Goal: Information Seeking & Learning: Understand process/instructions

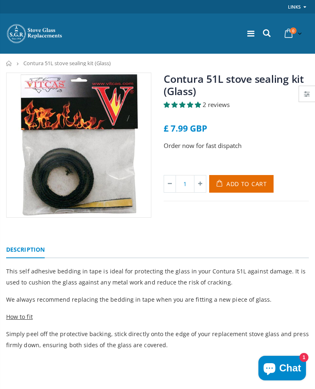
click at [301, 156] on div "Order now for fast dispatch" at bounding box center [236, 153] width 145 height 24
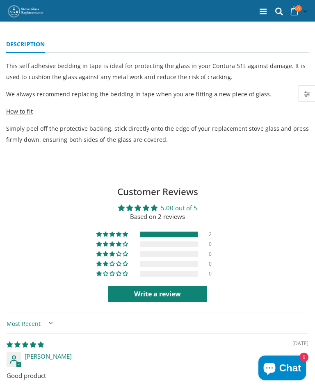
scroll to position [206, 0]
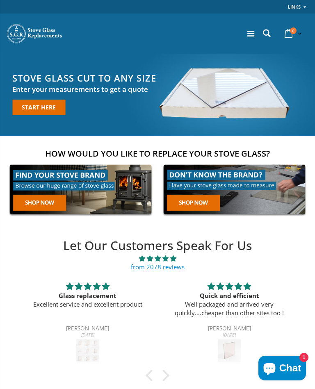
click at [50, 203] on link at bounding box center [80, 189] width 149 height 57
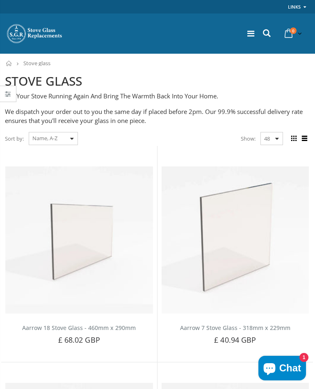
click at [63, 136] on select "Featured Best Selling Name, A-Z Name, Z-A Price, low to high Price, high to low…" at bounding box center [53, 138] width 49 height 13
click at [247, 34] on icon at bounding box center [250, 34] width 7 height 8
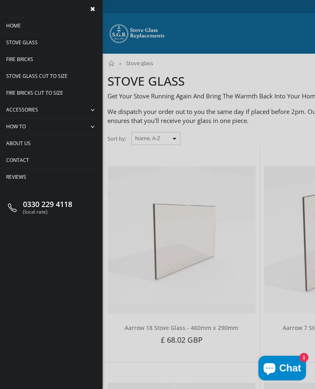
click at [53, 110] on link "Accessories" at bounding box center [51, 110] width 103 height 16
click at [95, 110] on span "collapse" at bounding box center [94, 110] width 18 height 16
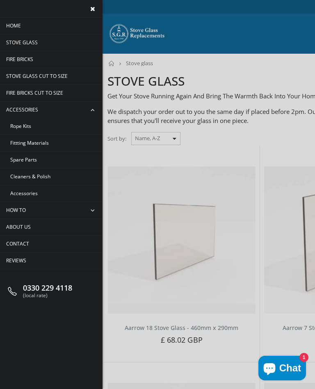
click at [24, 128] on span "Rope Kits" at bounding box center [20, 126] width 21 height 7
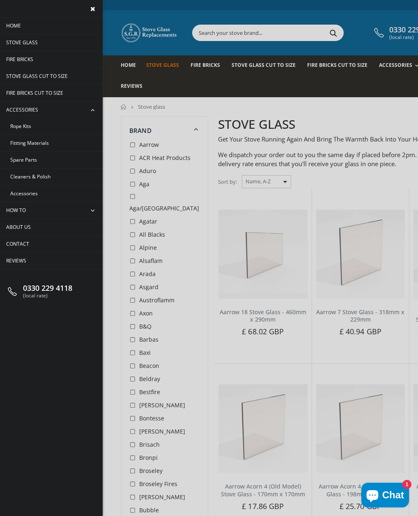
click at [25, 210] on span "How To" at bounding box center [16, 210] width 20 height 7
click at [97, 208] on span "collapse" at bounding box center [94, 210] width 18 height 16
click at [62, 159] on span "Replace Your Stove Glass" at bounding box center [39, 159] width 58 height 7
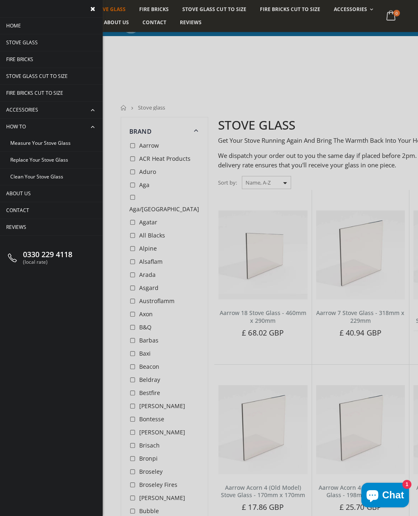
scroll to position [232, 0]
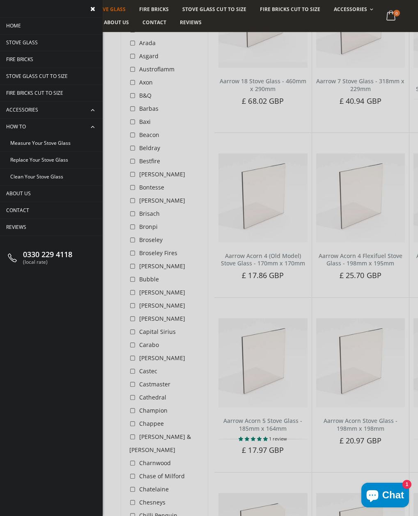
click at [61, 161] on span "Replace Your Stove Glass" at bounding box center [39, 159] width 58 height 7
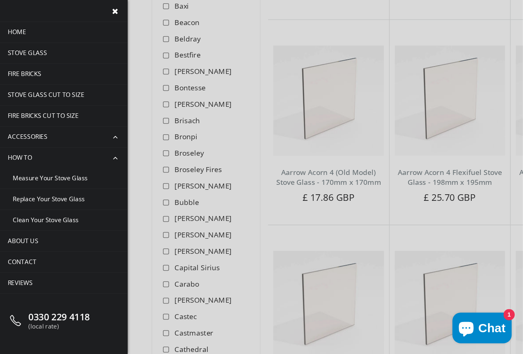
scroll to position [355, 0]
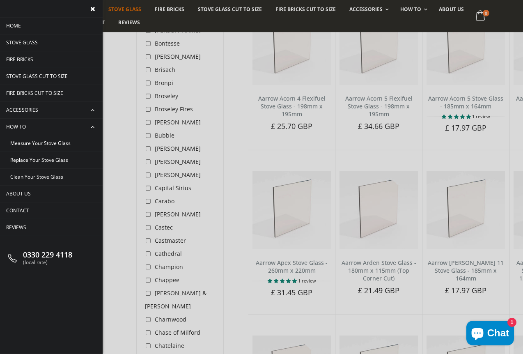
click at [27, 112] on span "Accessories" at bounding box center [22, 109] width 32 height 7
click at [36, 112] on span "Accessories" at bounding box center [22, 109] width 32 height 7
click at [26, 110] on span "Accessories" at bounding box center [22, 109] width 32 height 7
click at [32, 103] on link "Accessories" at bounding box center [51, 110] width 103 height 16
click at [34, 106] on span "Accessories" at bounding box center [22, 109] width 32 height 7
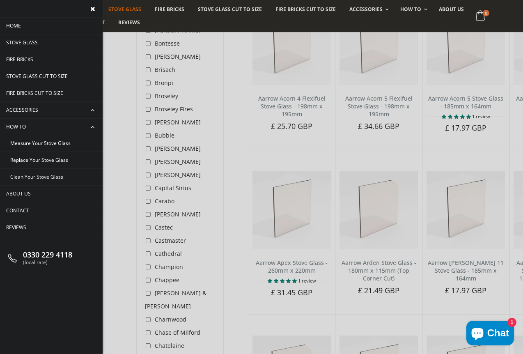
click at [94, 106] on span "collapse" at bounding box center [94, 110] width 18 height 16
click at [35, 142] on span "Fittting Materials" at bounding box center [29, 142] width 39 height 7
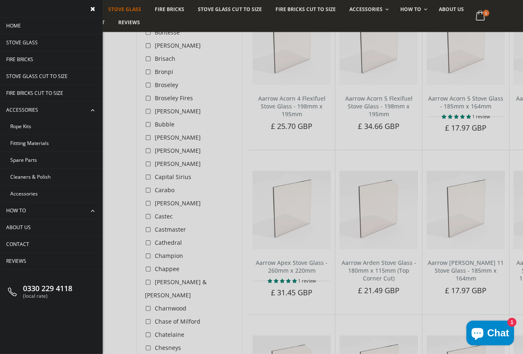
click at [21, 124] on span "Rope Kits" at bounding box center [20, 126] width 21 height 7
click at [23, 124] on span "Rope Kits" at bounding box center [20, 126] width 21 height 7
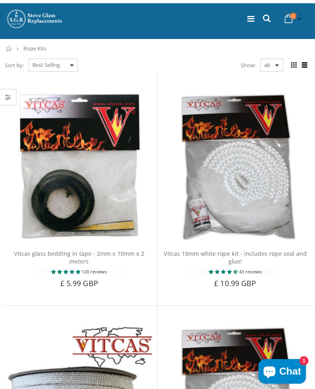
scroll to position [6, 0]
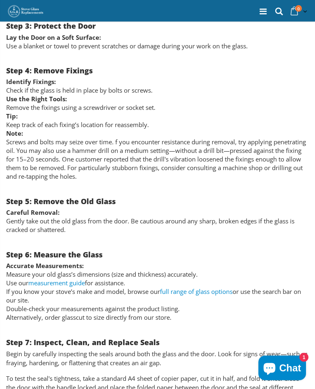
scroll to position [685, 0]
click at [272, 292] on li "If you know your stove’s make and model, browse our full range of glass options…" at bounding box center [157, 296] width 303 height 17
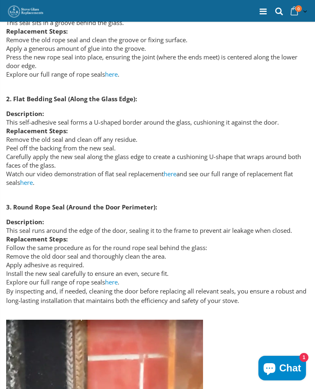
scroll to position [1291, 0]
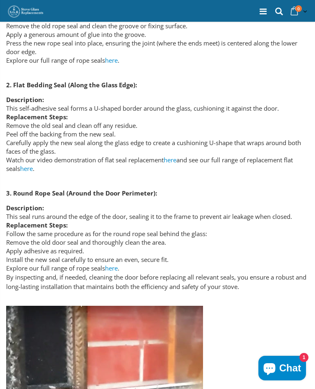
click at [173, 156] on link "here" at bounding box center [170, 160] width 13 height 8
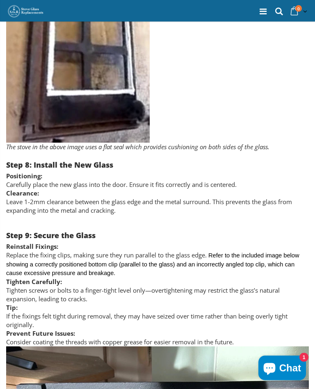
scroll to position [1866, 0]
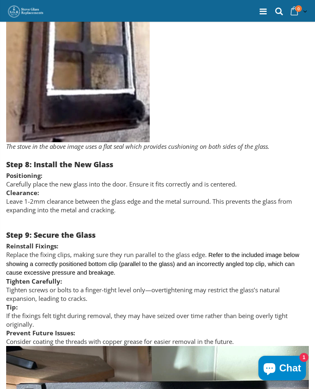
click at [274, 316] on li "Tip: If the fixings felt tight during removal, they may have seized over time r…" at bounding box center [157, 316] width 303 height 26
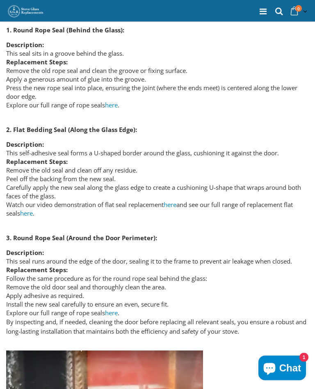
scroll to position [1239, 0]
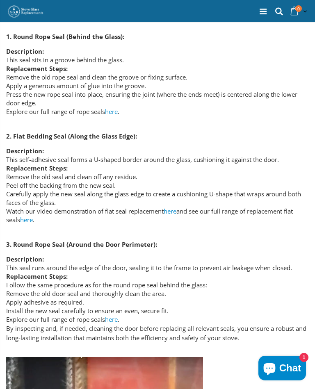
click at [32, 216] on span "here" at bounding box center [26, 220] width 13 height 8
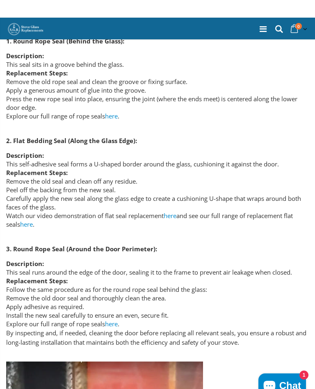
scroll to position [1230, 0]
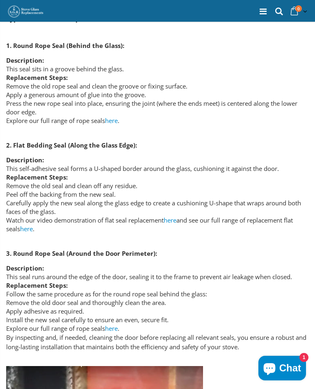
click at [116, 116] on link "here" at bounding box center [111, 120] width 13 height 8
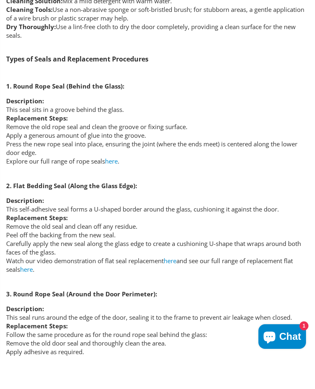
scroll to position [1196, 0]
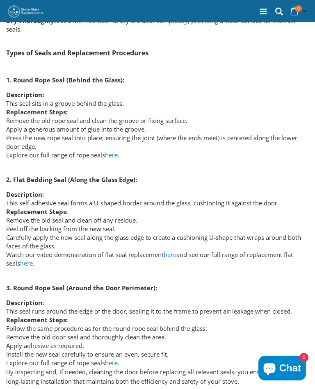
click at [283, 316] on li "Replacement Steps: Follow the same procedure as for the round rope seal behind …" at bounding box center [157, 342] width 303 height 52
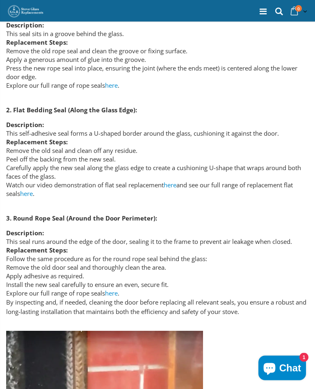
scroll to position [1266, 0]
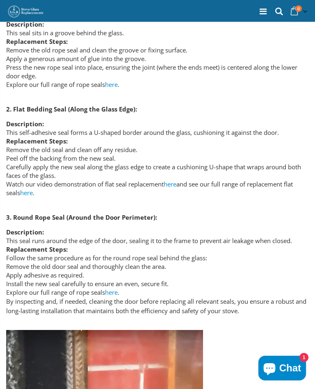
click at [176, 180] on link "here" at bounding box center [170, 184] width 13 height 8
click at [175, 180] on link "here" at bounding box center [170, 184] width 13 height 8
click at [30, 189] on span "here" at bounding box center [26, 193] width 13 height 8
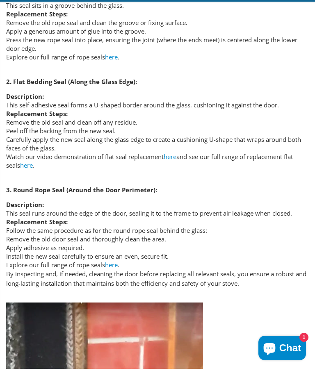
scroll to position [1298, 0]
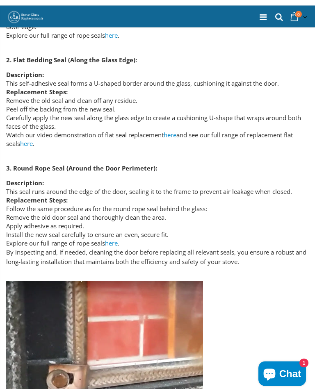
scroll to position [1301, 0]
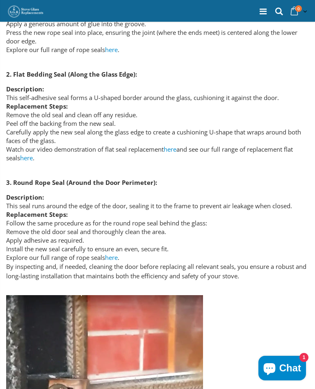
click at [294, 298] on div at bounding box center [157, 393] width 303 height 197
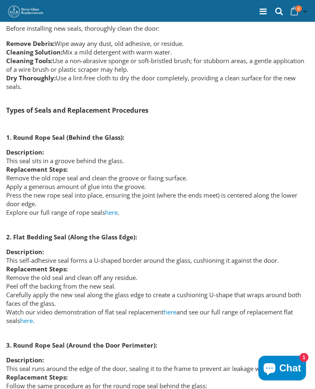
scroll to position [1138, 0]
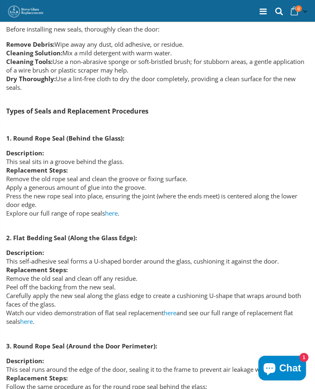
click at [117, 209] on link "here" at bounding box center [111, 213] width 13 height 8
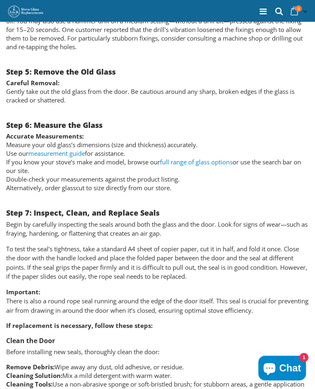
scroll to position [813, 0]
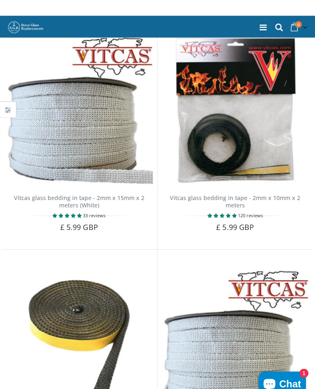
scroll to position [47, 0]
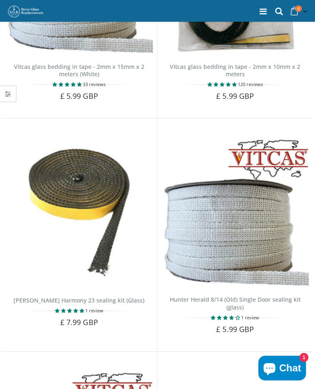
scroll to position [200, 0]
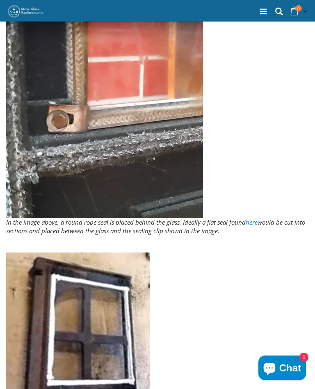
scroll to position [1576, 0]
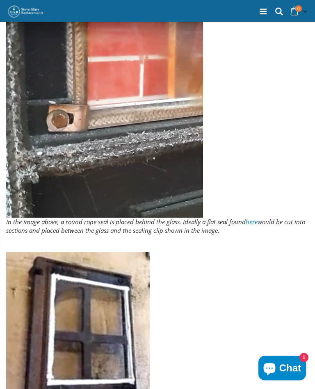
click at [255, 218] on link "here" at bounding box center [252, 222] width 12 height 8
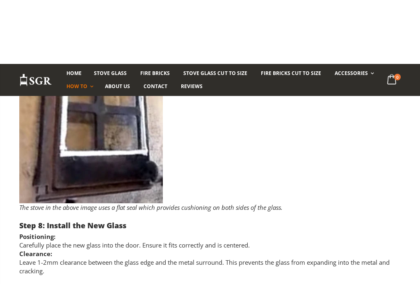
scroll to position [1805, 0]
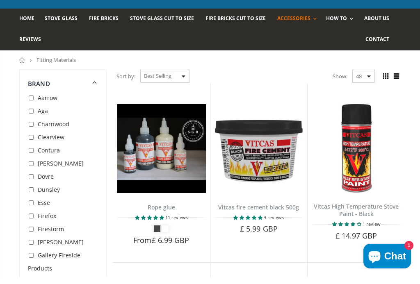
scroll to position [47, 0]
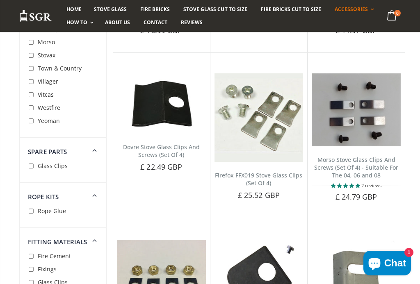
click at [102, 217] on dd "End Tape Glass Tape Rope Glue" at bounding box center [63, 214] width 87 height 27
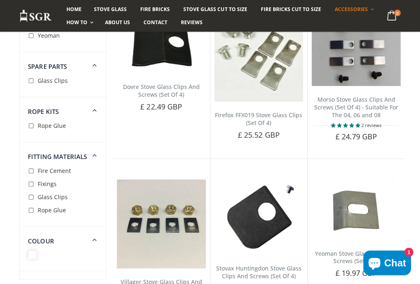
scroll to position [475, 0]
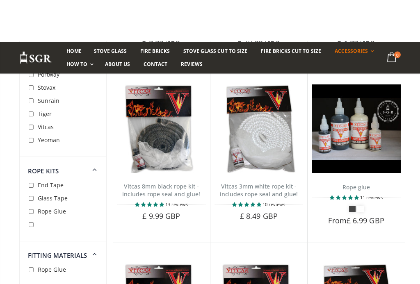
scroll to position [411, 0]
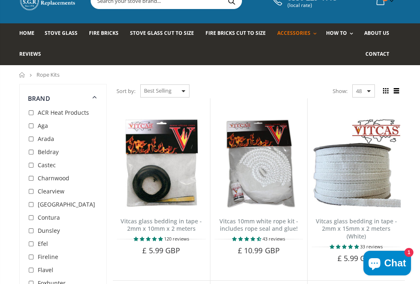
scroll to position [34, 0]
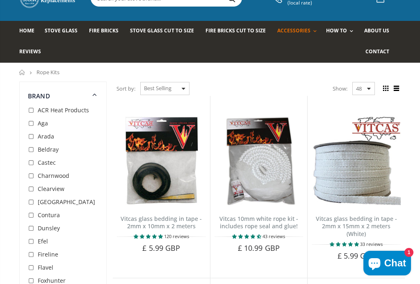
click at [158, 215] on link "Vitcas glass bedding in tape - 2mm x 10mm x 2 meters" at bounding box center [161, 223] width 81 height 16
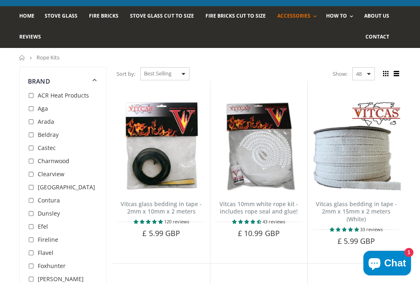
scroll to position [2, 0]
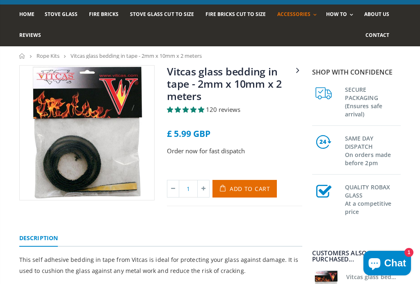
scroll to position [49, 0]
